Goal: Information Seeking & Learning: Learn about a topic

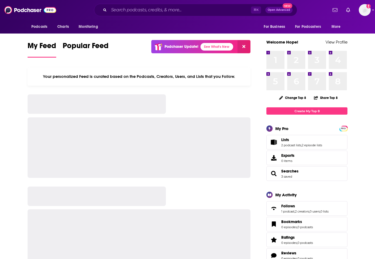
click at [208, 5] on div "⌘ K Open Advanced New" at bounding box center [195, 10] width 203 height 12
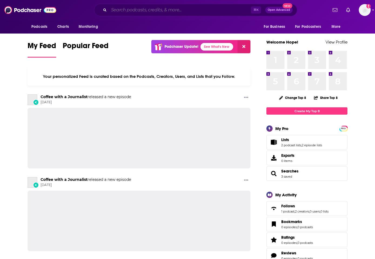
click at [204, 9] on input "Search podcasts, credits, & more..." at bounding box center [180, 10] width 142 height 9
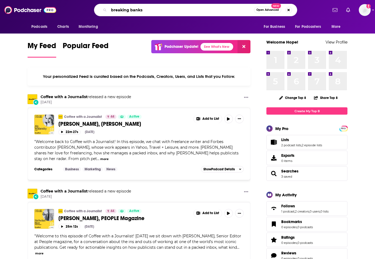
type input "breaking banks"
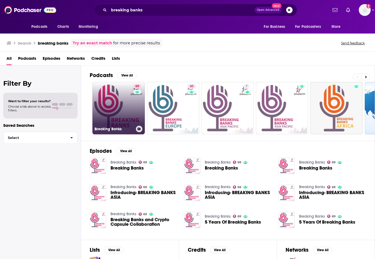
click at [119, 121] on link "69 Breaking Banks" at bounding box center [118, 108] width 52 height 52
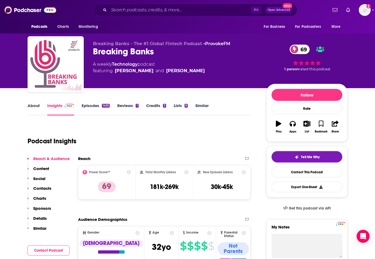
click at [304, 49] on span "69" at bounding box center [302, 49] width 15 height 9
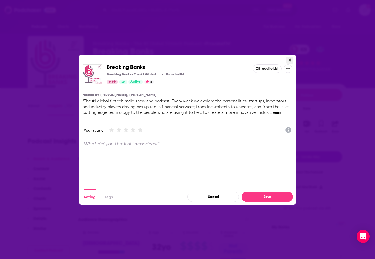
click at [290, 61] on icon "Close" at bounding box center [290, 60] width 3 height 4
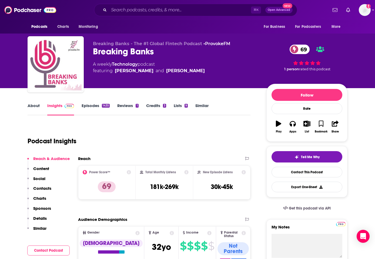
click at [129, 173] on icon at bounding box center [129, 172] width 4 height 4
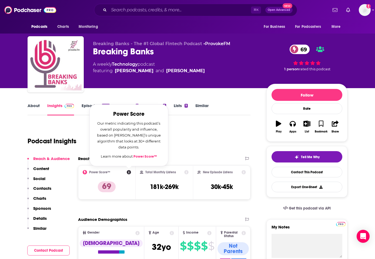
click at [141, 158] on link "Power Score™" at bounding box center [146, 156] width 24 height 4
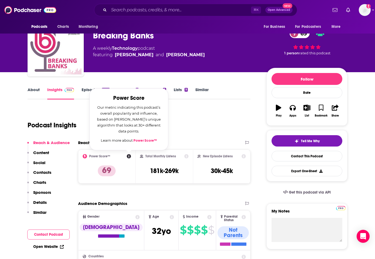
scroll to position [18, 0]
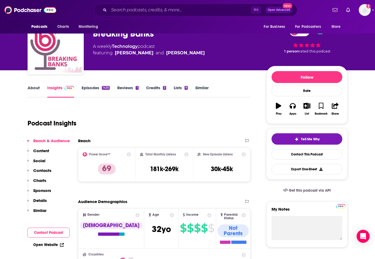
click at [125, 183] on div "Reach Power Score™ 69 Total Monthly Listens 181k-269k New Episode Listens 30k-4…" at bounding box center [164, 162] width 173 height 48
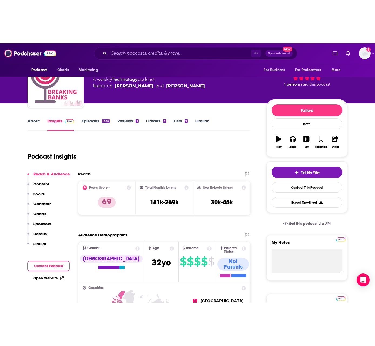
scroll to position [34, 0]
